Goal: Find contact information: Find contact information

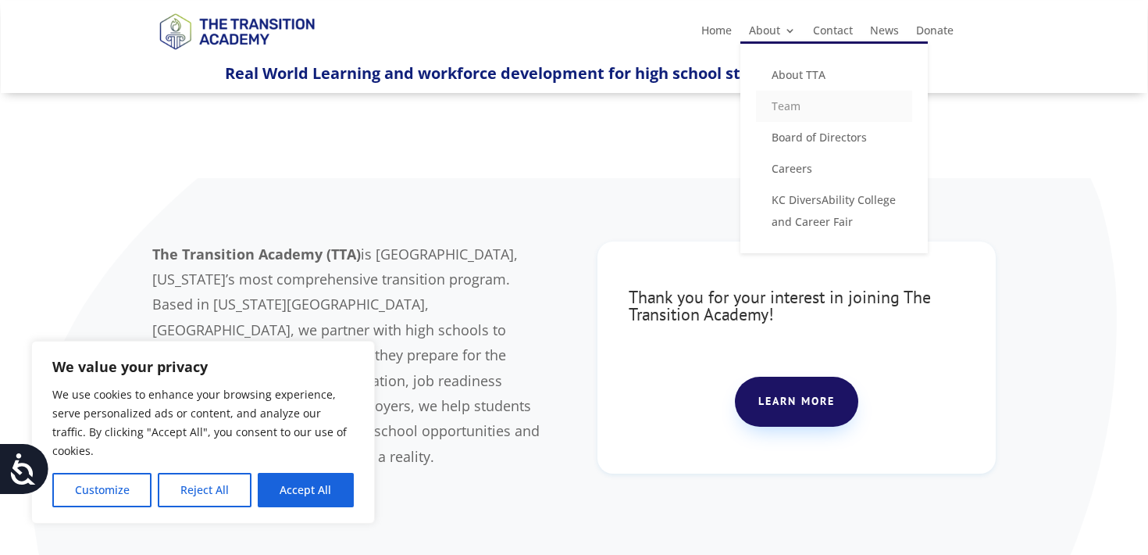
click at [798, 108] on link "Team" at bounding box center [834, 106] width 156 height 31
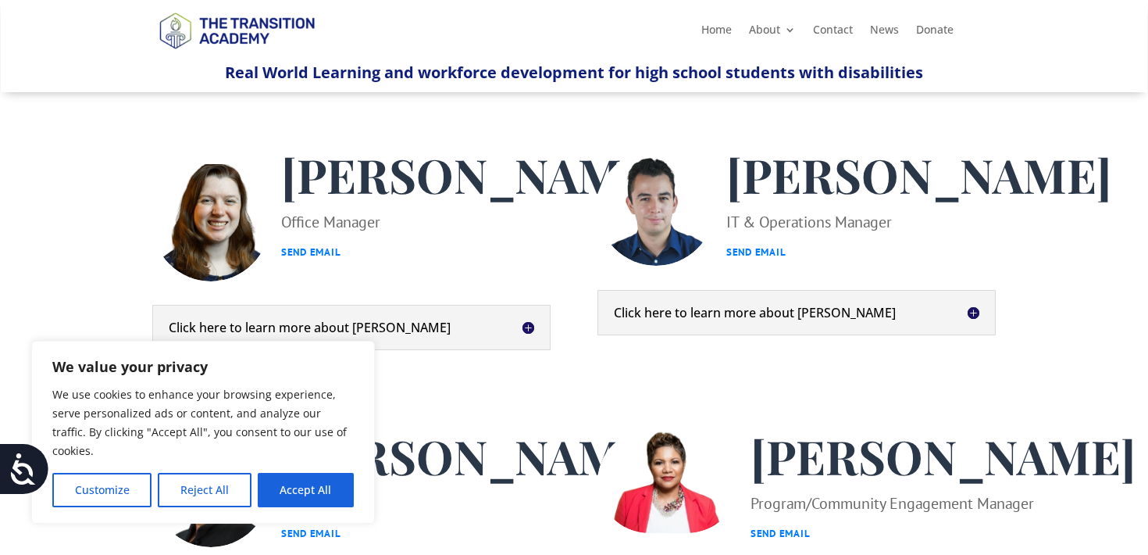
scroll to position [443, 0]
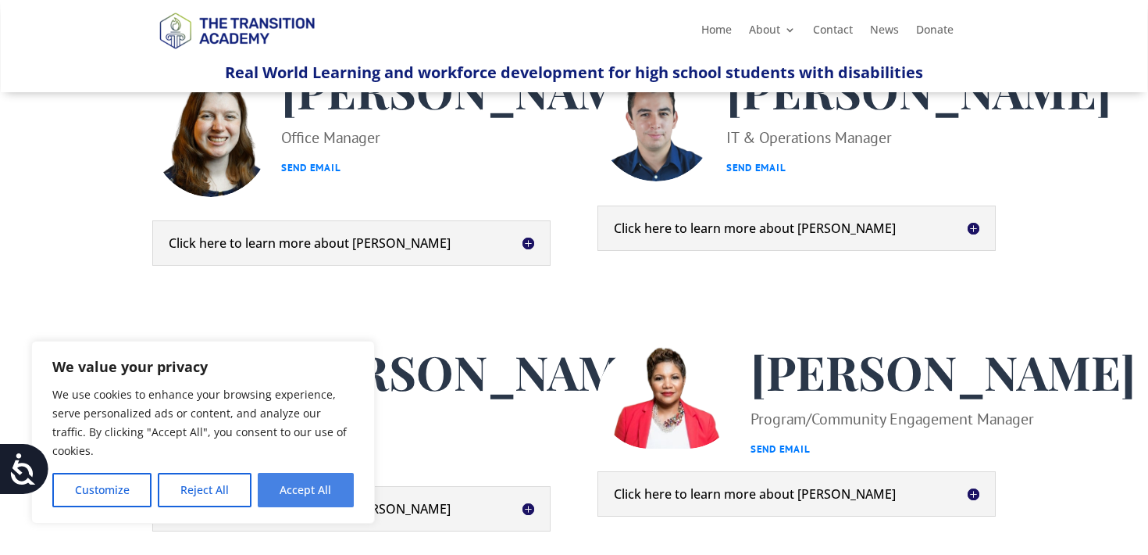
click at [289, 489] on button "Accept All" at bounding box center [306, 490] width 96 height 34
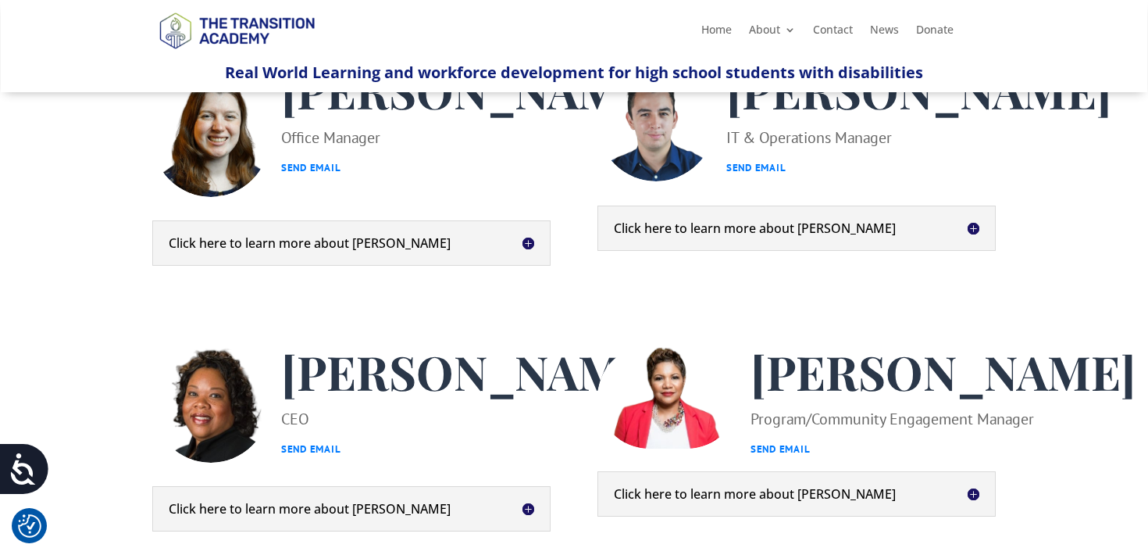
click at [752, 182] on p "IT & Operations Manager Send Email" at bounding box center [919, 152] width 385 height 59
copy p "IT & Operations Manager"
